Goal: Task Accomplishment & Management: Manage account settings

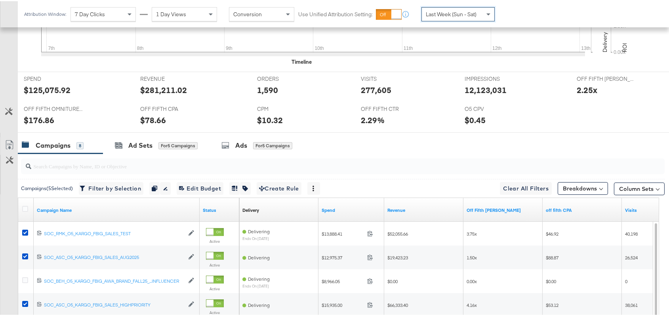
scroll to position [0, 13]
click at [24, 206] on icon at bounding box center [25, 208] width 6 height 6
click at [0, 0] on input "checkbox" at bounding box center [0, 0] width 0 height 0
click at [24, 206] on icon at bounding box center [25, 208] width 6 height 6
click at [0, 0] on input "checkbox" at bounding box center [0, 0] width 0 height 0
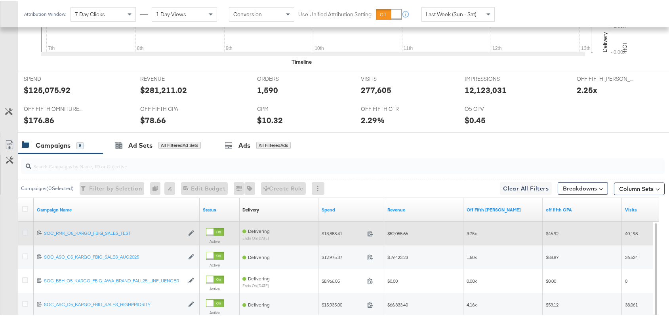
click at [27, 232] on icon at bounding box center [25, 232] width 6 height 6
click at [0, 0] on input "checkbox" at bounding box center [0, 0] width 0 height 0
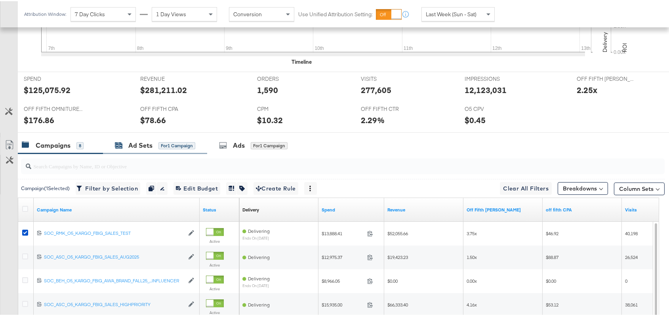
click at [141, 141] on div "Ad Sets" at bounding box center [140, 144] width 24 height 9
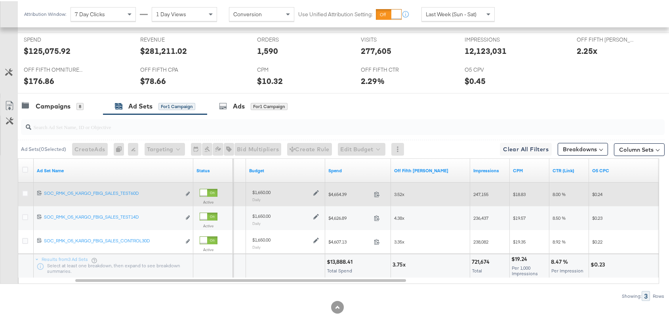
scroll to position [330, 0]
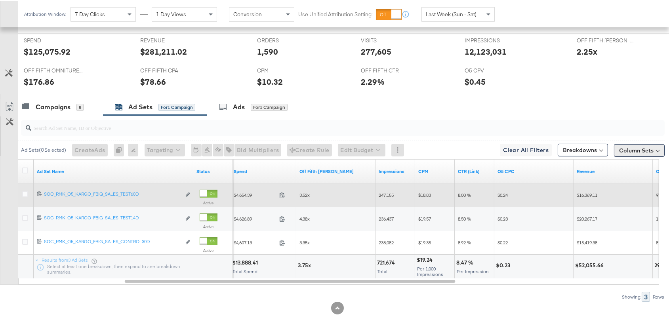
click at [629, 152] on button "Column Sets" at bounding box center [639, 149] width 51 height 13
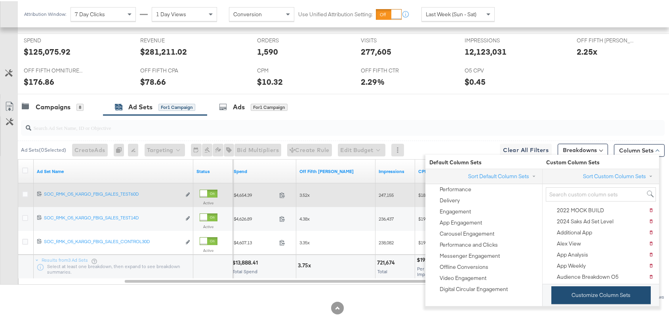
click at [604, 299] on button "Customize Column Sets" at bounding box center [601, 294] width 99 height 18
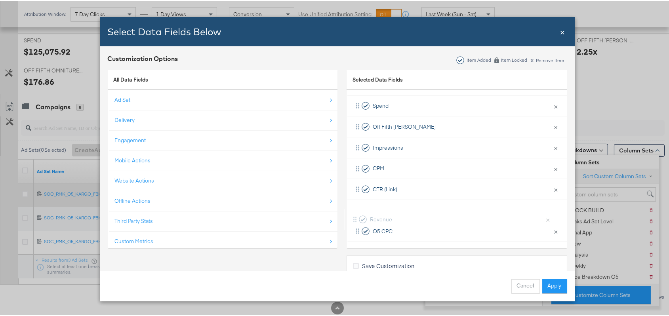
scroll to position [76, 0]
drag, startPoint x: 354, startPoint y: 227, endPoint x: 357, endPoint y: 121, distance: 105.9
click at [357, 121] on div "Campaign Name × Remove from KPIs Budget × Remove from KPIs Spend × Remove from …" at bounding box center [457, 199] width 221 height 292
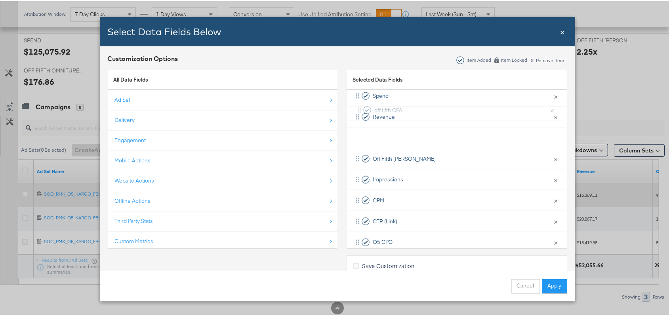
scroll to position [83, 0]
drag, startPoint x: 356, startPoint y: 202, endPoint x: 363, endPoint y: 157, distance: 46.3
click at [363, 157] on div "Campaign Name × Remove from KPIs Budget × Remove from KPIs Spend × Remove from …" at bounding box center [457, 189] width 221 height 292
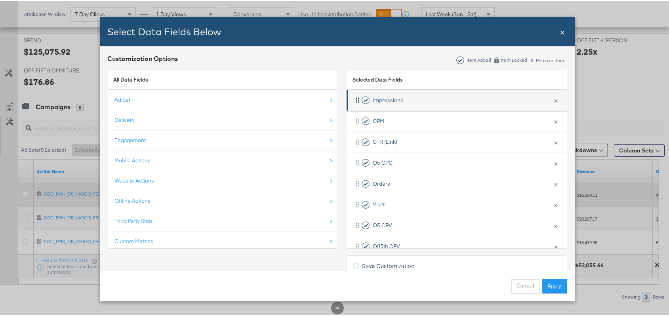
scroll to position [178, 0]
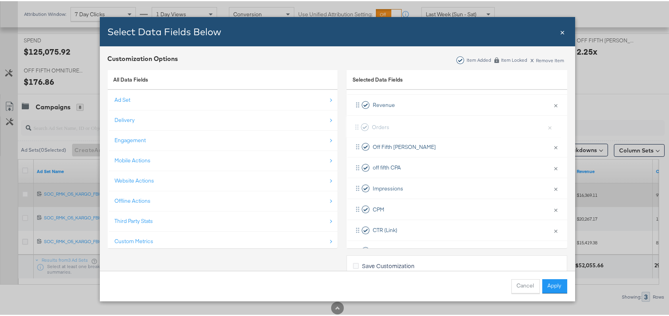
drag, startPoint x: 356, startPoint y: 168, endPoint x: 358, endPoint y: 125, distance: 42.8
click at [358, 125] on div "Campaign Name × Remove from KPIs Budget × Remove from KPIs Spend × Remove from …" at bounding box center [457, 177] width 221 height 292
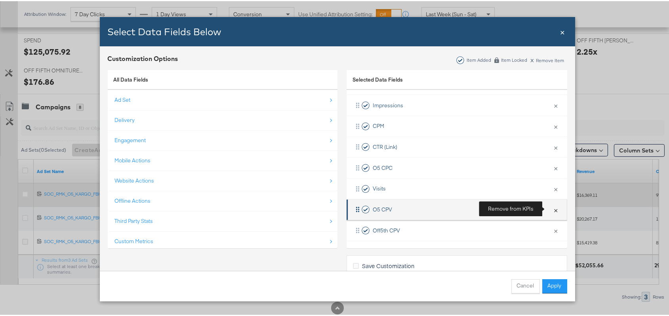
click at [551, 210] on button "×" at bounding box center [556, 209] width 10 height 17
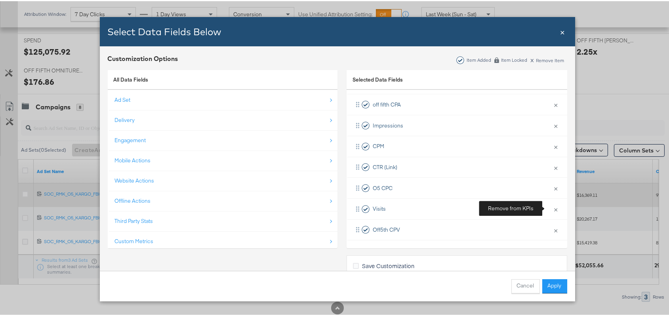
scroll to position [158, 0]
click at [559, 282] on button "Apply" at bounding box center [555, 285] width 25 height 14
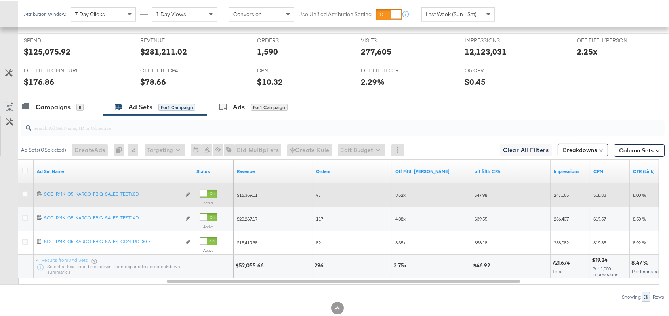
click at [485, 12] on span at bounding box center [490, 12] width 10 height 13
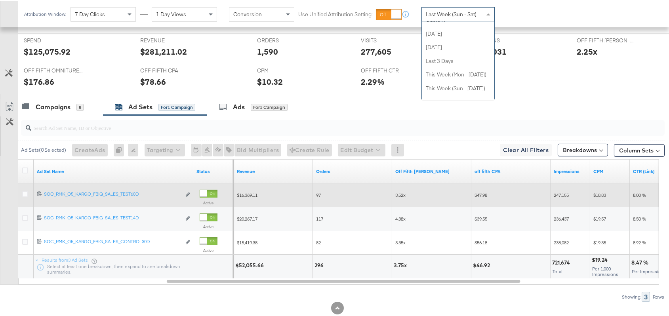
scroll to position [0, 0]
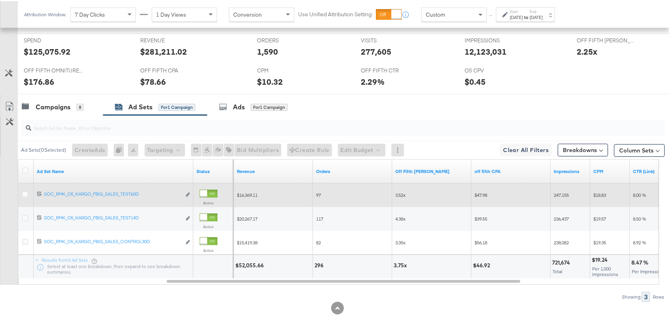
click at [504, 15] on icon at bounding box center [506, 14] width 6 height 6
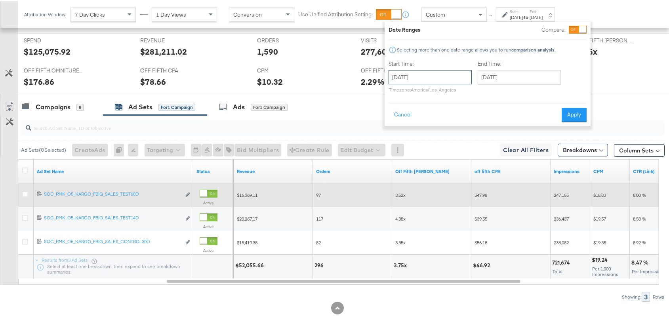
click at [451, 80] on input "September 16th 2025" at bounding box center [430, 76] width 83 height 14
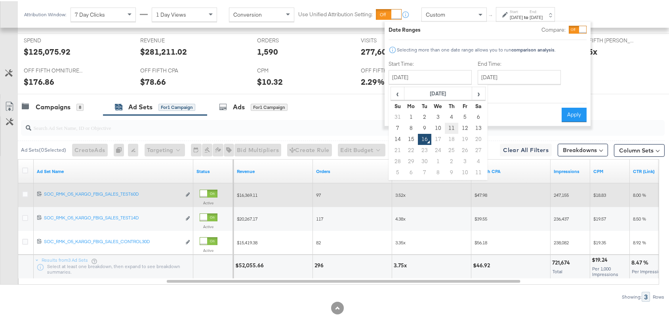
click at [455, 125] on td "11" at bounding box center [451, 127] width 13 height 11
type input "September 11th 2025"
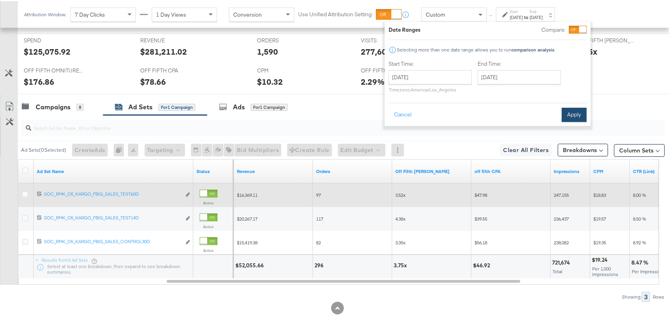
click at [568, 111] on button "Apply" at bounding box center [574, 114] width 25 height 14
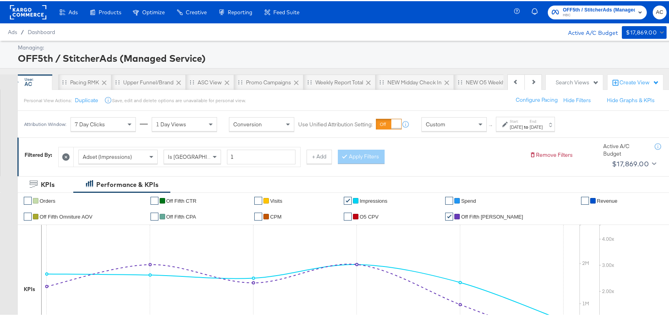
click at [586, 12] on span "HBC" at bounding box center [599, 14] width 72 height 6
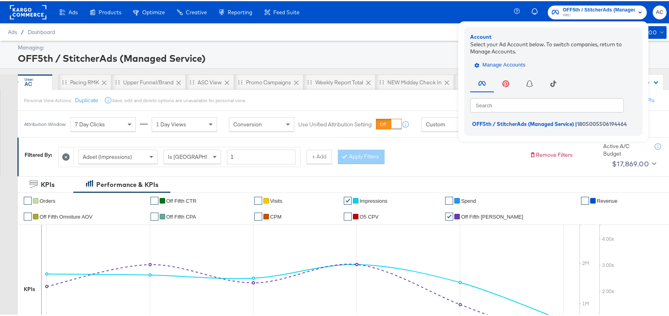
click at [506, 66] on span "Manage Accounts" at bounding box center [501, 63] width 50 height 9
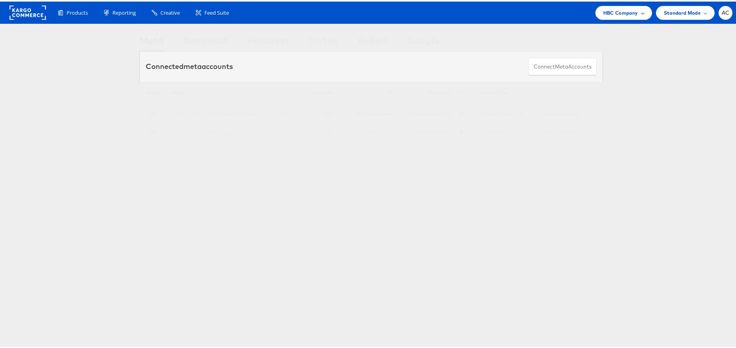
click at [617, 15] on div "HBC Company" at bounding box center [624, 11] width 57 height 14
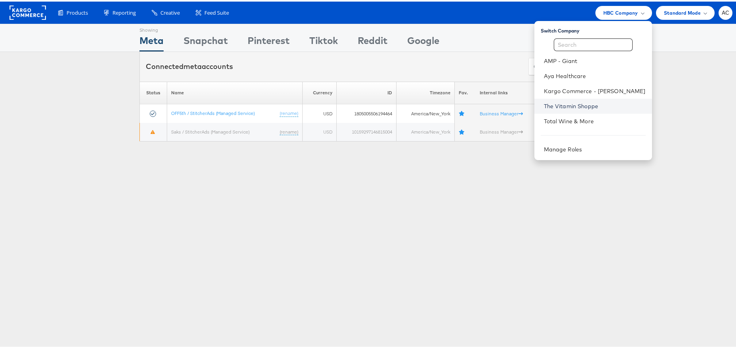
click at [545, 103] on link "The Vitamin Shoppe" at bounding box center [595, 105] width 102 height 8
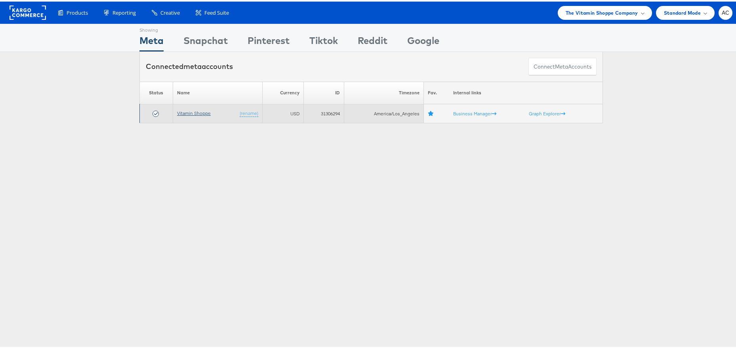
click at [190, 110] on link "Vitamin Shoppe" at bounding box center [194, 112] width 34 height 6
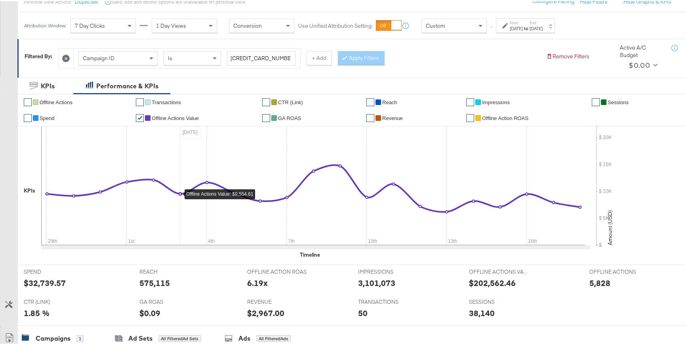
scroll to position [99, 0]
click at [66, 56] on icon at bounding box center [66, 57] width 8 height 8
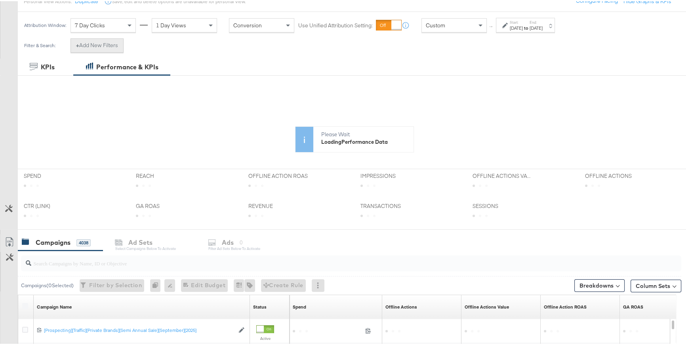
click at [114, 39] on button "+ Add New Filters" at bounding box center [97, 44] width 53 height 14
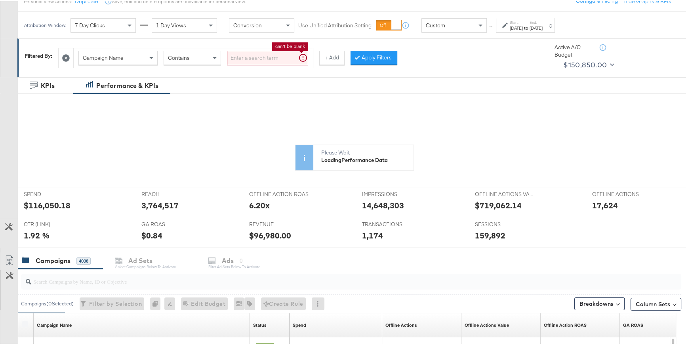
click at [233, 58] on input "search" at bounding box center [267, 57] width 81 height 15
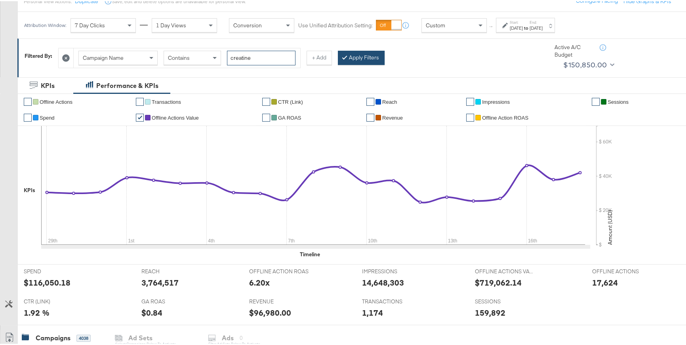
type input "creatine"
click at [352, 55] on button "Apply Filters" at bounding box center [361, 57] width 47 height 14
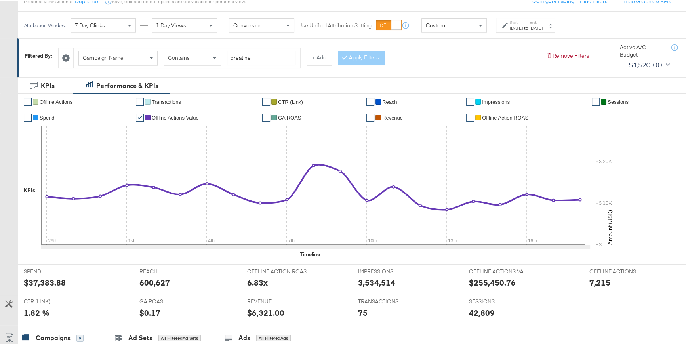
click at [506, 24] on icon at bounding box center [506, 25] width 6 height 6
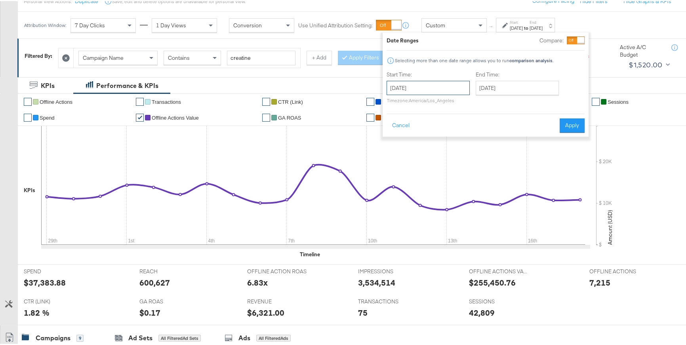
click at [446, 89] on input "July 29th 2025" at bounding box center [428, 87] width 83 height 14
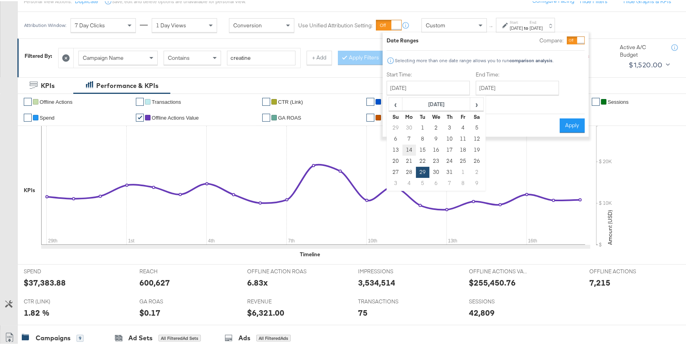
click at [409, 149] on td "14" at bounding box center [409, 148] width 13 height 11
type input "July 14th 2025"
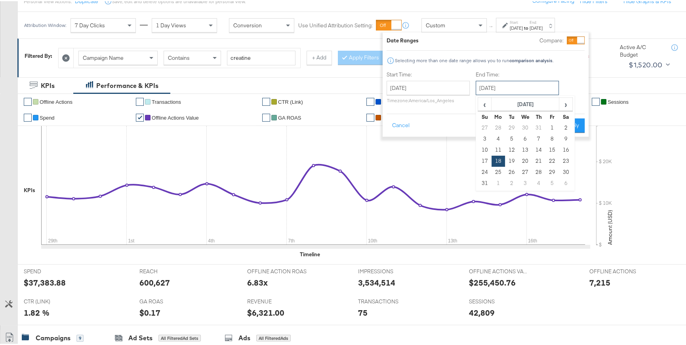
click at [510, 86] on input "August 18th 2025" at bounding box center [517, 87] width 83 height 14
click at [565, 106] on span "›" at bounding box center [566, 103] width 12 height 12
click at [498, 148] on td "15" at bounding box center [498, 148] width 13 height 11
type input "September 15th 2025"
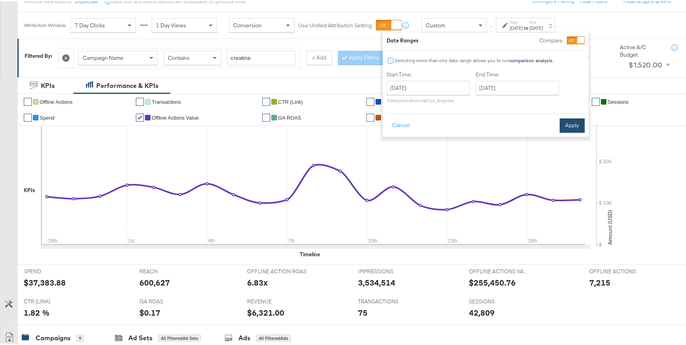
click at [570, 121] on button "Apply" at bounding box center [572, 124] width 25 height 14
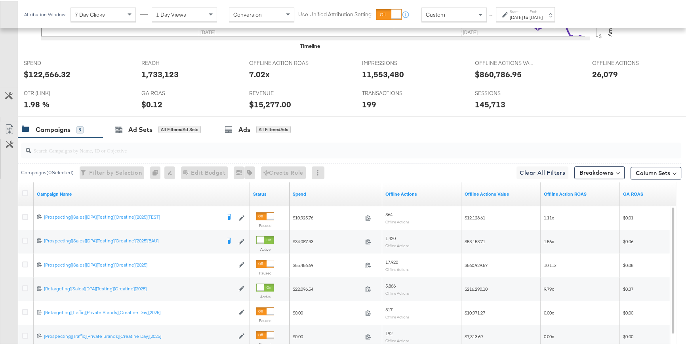
scroll to position [309, 0]
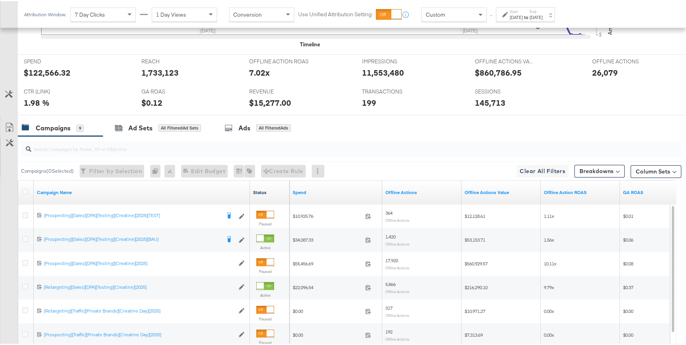
click at [261, 190] on link "Status" at bounding box center [269, 191] width 33 height 6
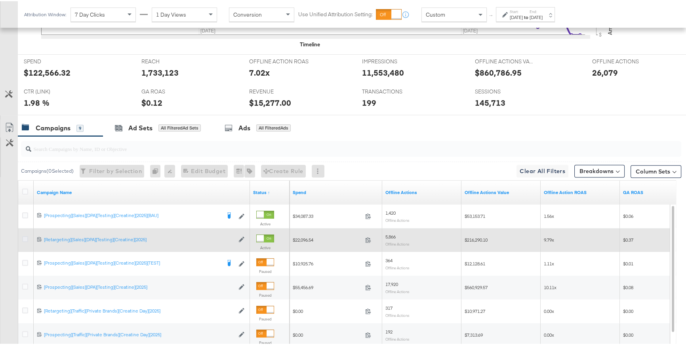
click at [26, 238] on icon at bounding box center [25, 238] width 6 height 6
click at [0, 0] on input "checkbox" at bounding box center [0, 0] width 0 height 0
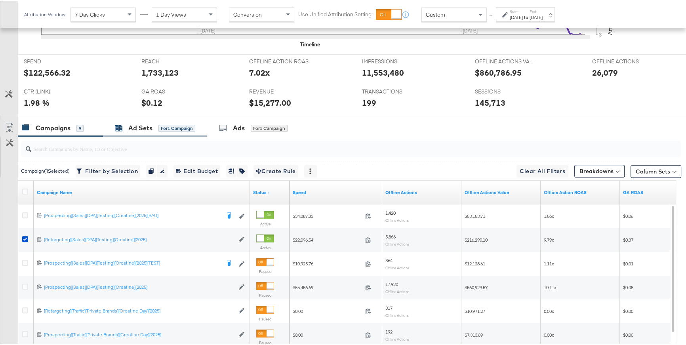
click at [131, 123] on div "Ad Sets" at bounding box center [140, 126] width 24 height 9
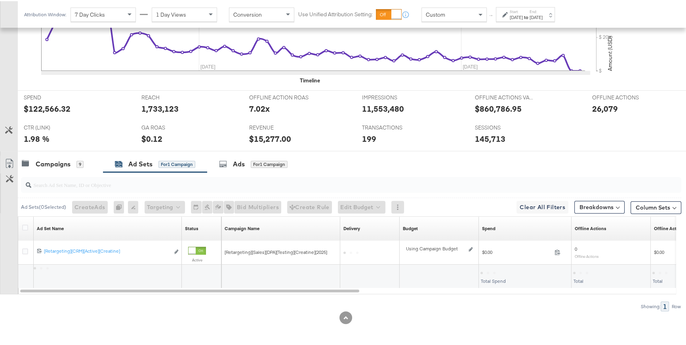
scroll to position [273, 0]
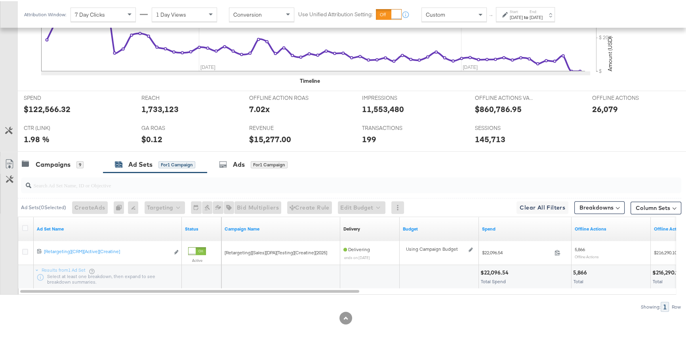
click at [616, 206] on span at bounding box center [618, 207] width 4 height 4
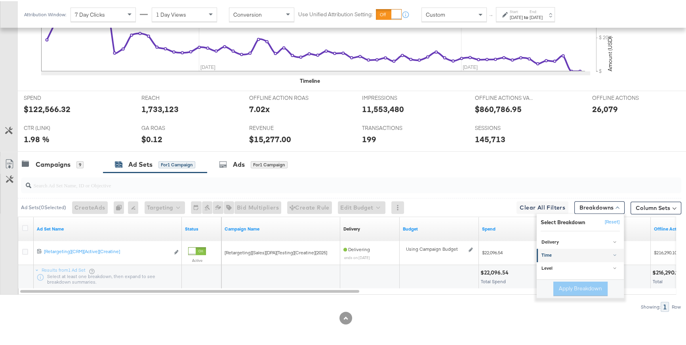
click at [551, 255] on div "Time" at bounding box center [581, 254] width 79 height 6
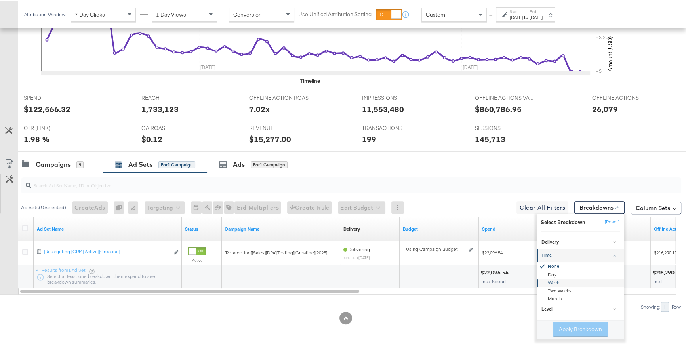
click at [549, 283] on div "Week" at bounding box center [581, 282] width 86 height 8
click at [562, 316] on button "Apply Breakdown" at bounding box center [581, 328] width 54 height 14
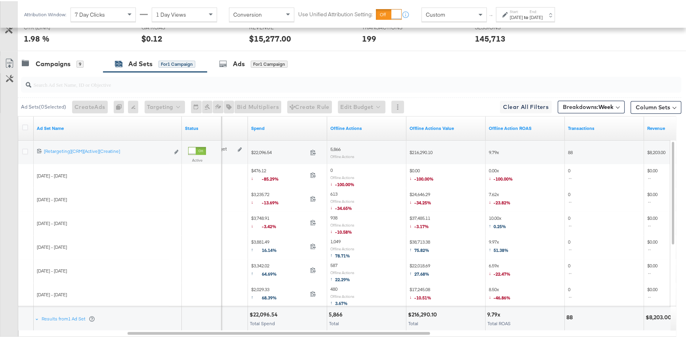
scroll to position [370, 0]
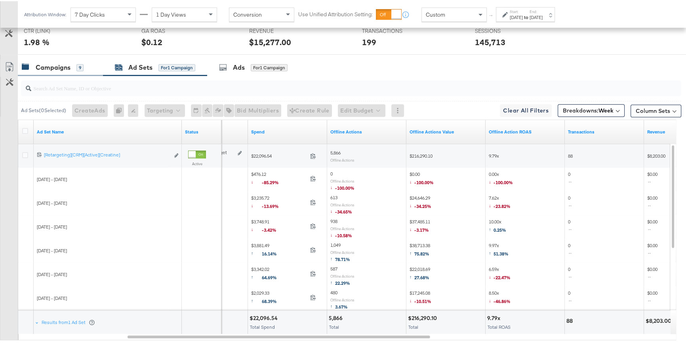
click at [60, 69] on div "Campaigns" at bounding box center [53, 66] width 35 height 9
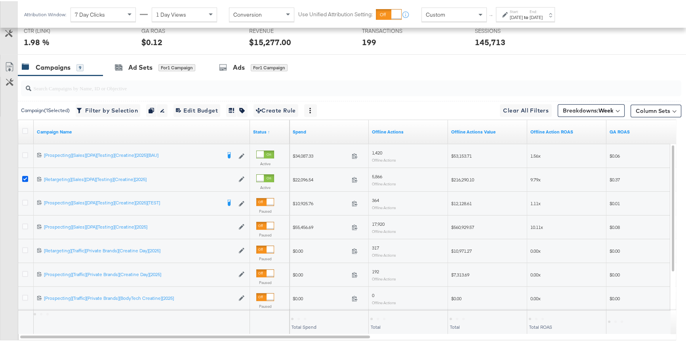
click at [22, 177] on icon at bounding box center [25, 178] width 6 height 6
click at [0, 0] on input "checkbox" at bounding box center [0, 0] width 0 height 0
click at [25, 153] on icon at bounding box center [25, 154] width 6 height 6
click at [0, 0] on input "checkbox" at bounding box center [0, 0] width 0 height 0
click at [25, 225] on icon at bounding box center [25, 225] width 6 height 6
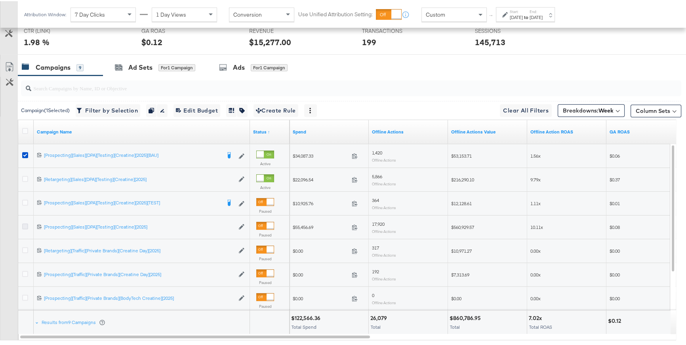
click at [0, 0] on input "checkbox" at bounding box center [0, 0] width 0 height 0
click at [130, 66] on div "Ad Sets" at bounding box center [140, 66] width 24 height 9
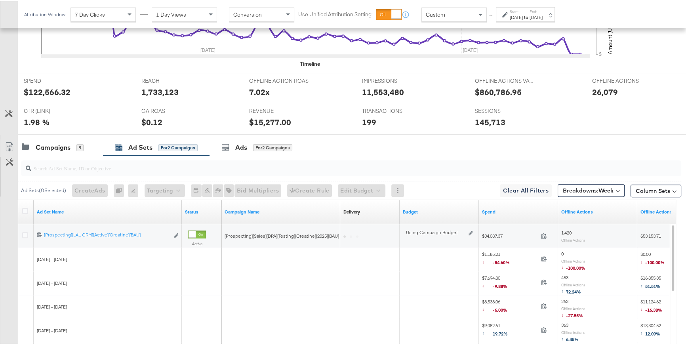
scroll to position [289, 0]
click at [78, 149] on div "9" at bounding box center [79, 146] width 7 height 7
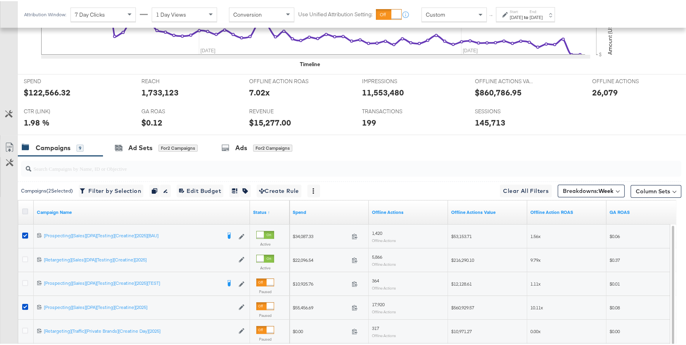
click at [25, 209] on icon at bounding box center [25, 210] width 6 height 6
click at [0, 0] on input "checkbox" at bounding box center [0, 0] width 0 height 0
click at [25, 209] on icon at bounding box center [25, 210] width 6 height 6
click at [0, 0] on input "checkbox" at bounding box center [0, 0] width 0 height 0
click at [599, 188] on b "Week" at bounding box center [606, 189] width 15 height 7
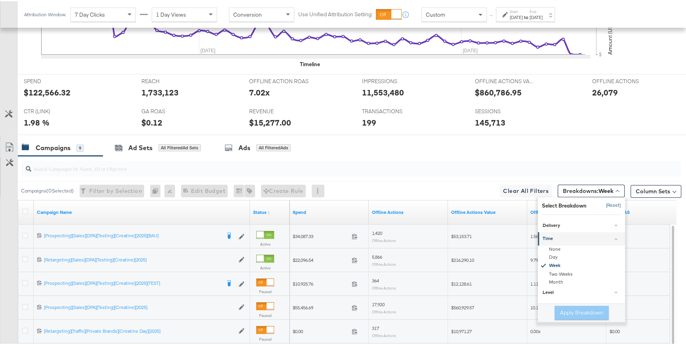
click at [607, 203] on button "[Reset]" at bounding box center [612, 204] width 20 height 13
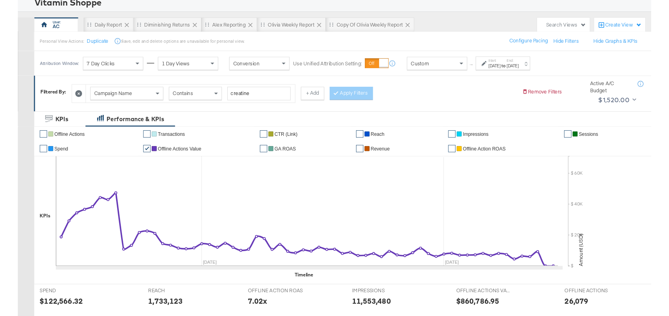
scroll to position [0, 0]
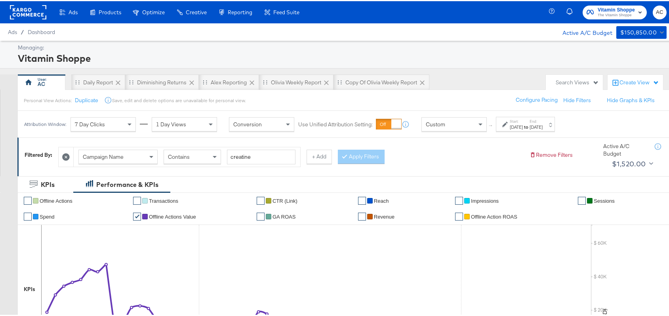
click at [42, 10] on rect at bounding box center [28, 11] width 36 height 14
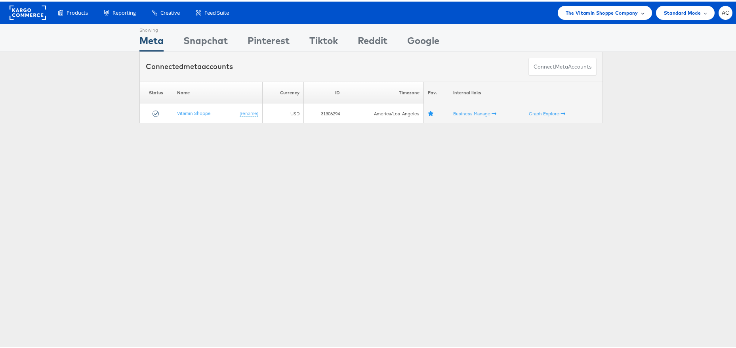
click at [626, 11] on span "The Vitamin Shoppe Company" at bounding box center [602, 11] width 73 height 8
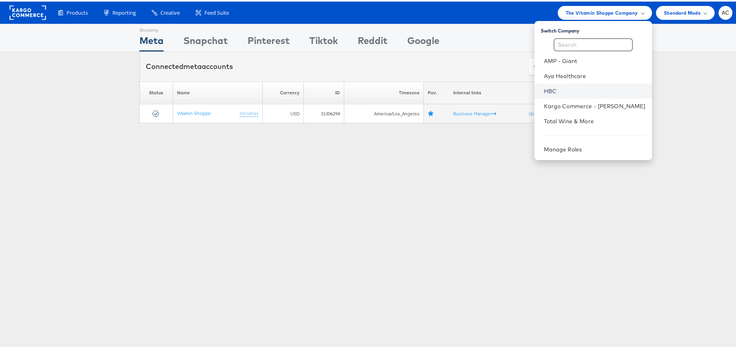
click at [559, 89] on link "HBC" at bounding box center [595, 90] width 102 height 8
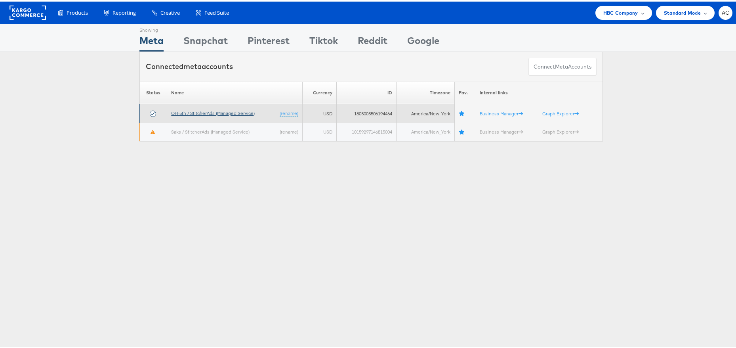
click at [233, 109] on link "OFF5th / StitcherAds (Managed Service)" at bounding box center [213, 112] width 84 height 6
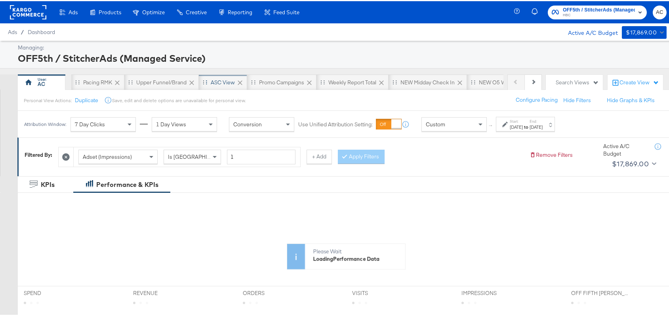
click at [217, 85] on div "ASC View" at bounding box center [223, 81] width 48 height 16
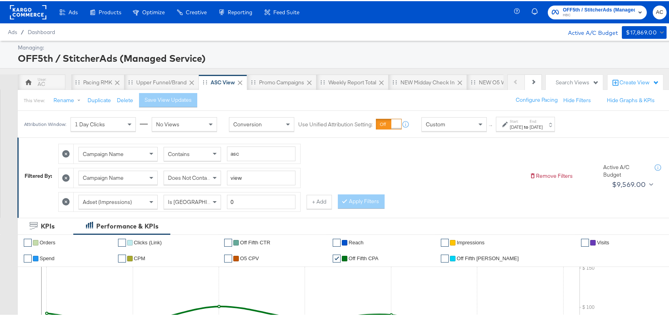
click at [505, 125] on icon at bounding box center [506, 124] width 6 height 6
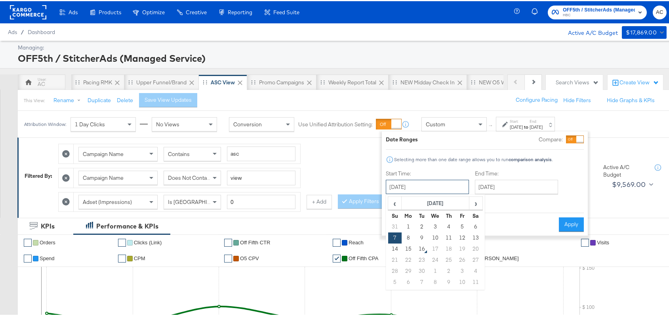
click at [447, 185] on input "[DATE]" at bounding box center [427, 186] width 83 height 14
click at [395, 202] on span "‹" at bounding box center [395, 202] width 12 height 12
click at [463, 260] on td "22" at bounding box center [462, 259] width 13 height 11
type input "[DATE]"
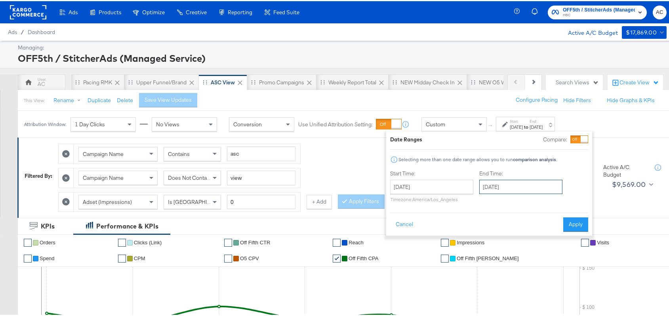
click at [519, 187] on input "[DATE]" at bounding box center [521, 186] width 83 height 14
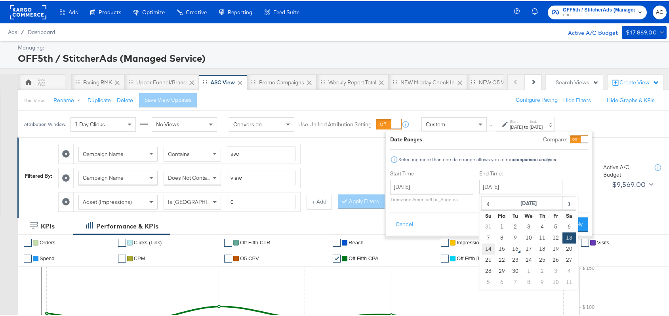
click at [491, 248] on td "14" at bounding box center [488, 248] width 13 height 11
type input "[DATE]"
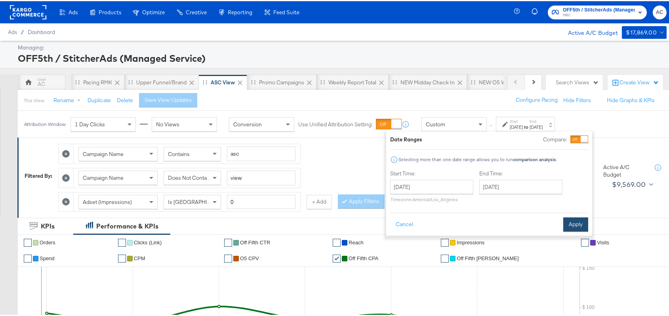
click at [574, 225] on button "Apply" at bounding box center [576, 223] width 25 height 14
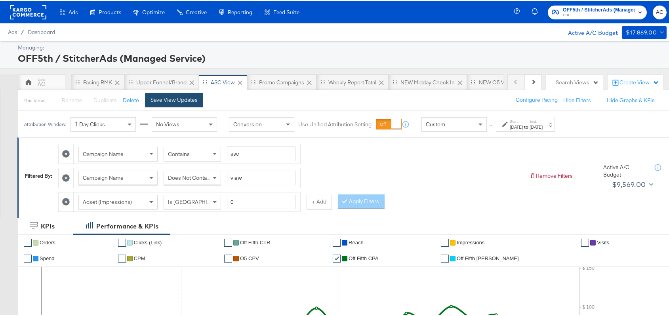
click at [185, 103] on button "Save View Updates" at bounding box center [174, 99] width 58 height 14
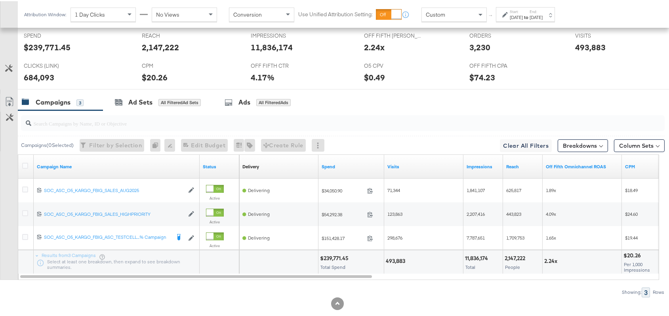
scroll to position [377, 0]
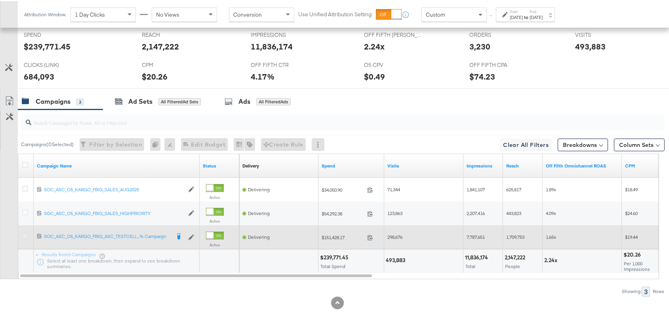
click at [24, 236] on icon at bounding box center [25, 235] width 6 height 6
click at [0, 0] on input "checkbox" at bounding box center [0, 0] width 0 height 0
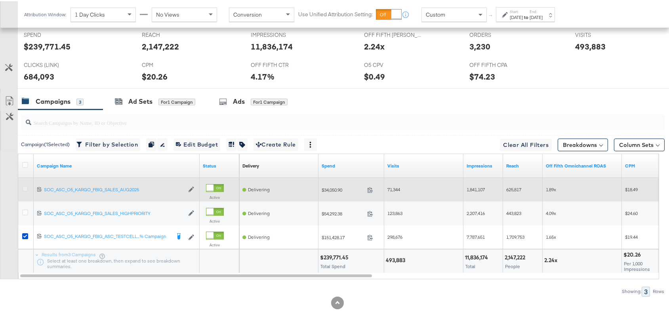
click at [26, 185] on icon at bounding box center [25, 188] width 6 height 6
click at [0, 0] on input "checkbox" at bounding box center [0, 0] width 0 height 0
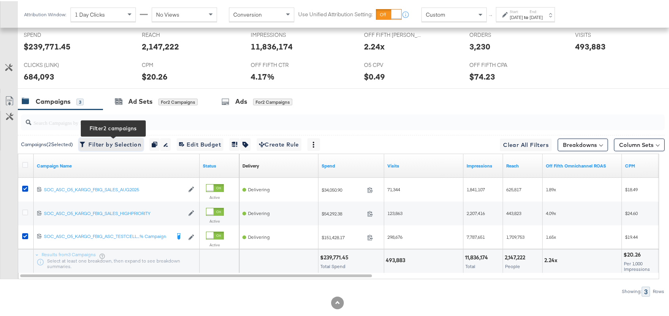
click at [111, 143] on span "Filter by Selection Filter 2 campaigns" at bounding box center [111, 144] width 60 height 10
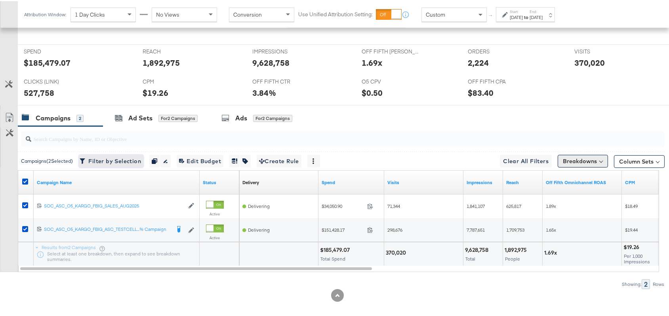
scroll to position [319, 0]
click at [592, 161] on button "Breakdowns" at bounding box center [583, 160] width 50 height 13
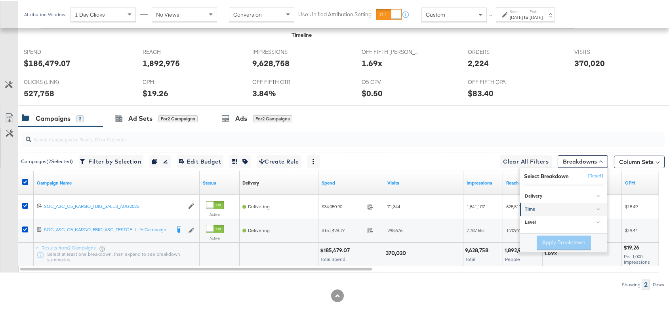
click at [552, 207] on div "Time" at bounding box center [564, 208] width 79 height 6
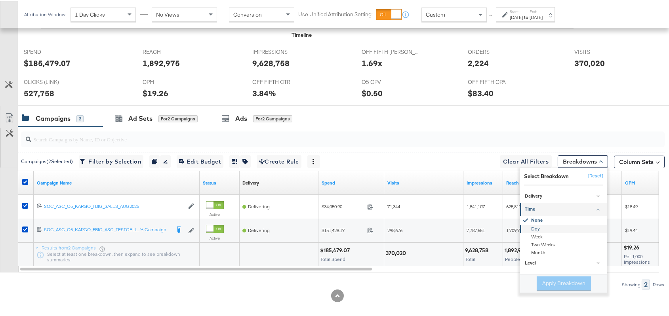
click at [533, 229] on div "Day" at bounding box center [565, 228] width 86 height 8
click at [555, 285] on button "Apply Breakdown" at bounding box center [564, 282] width 54 height 14
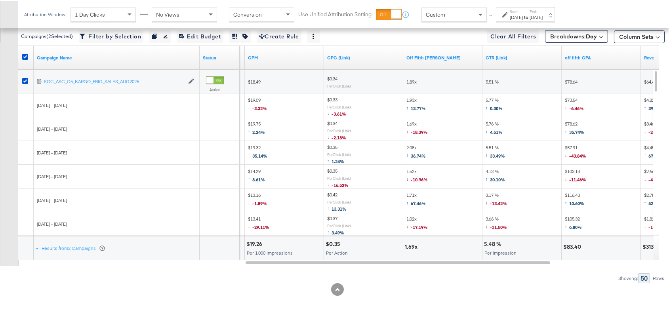
scroll to position [418, 0]
